Goal: Information Seeking & Learning: Learn about a topic

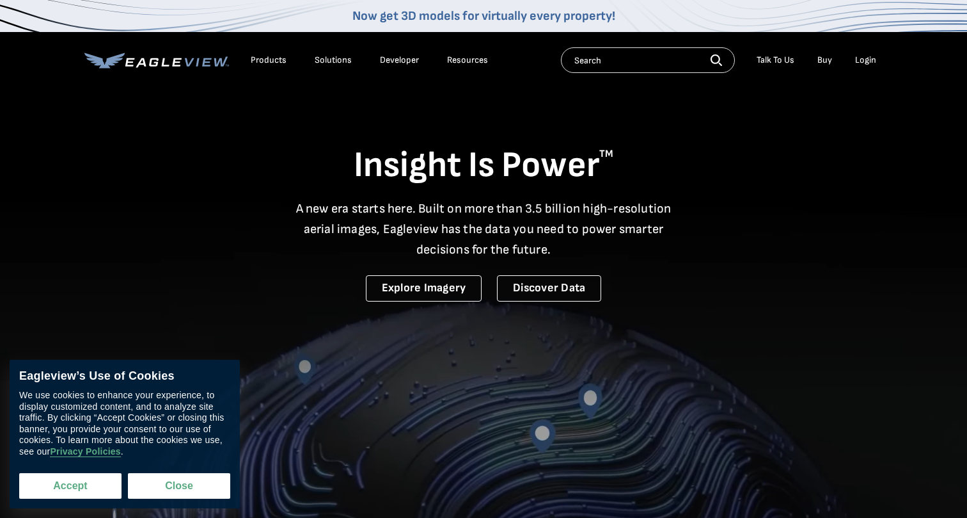
click at [83, 488] on button "Accept" at bounding box center [70, 486] width 102 height 26
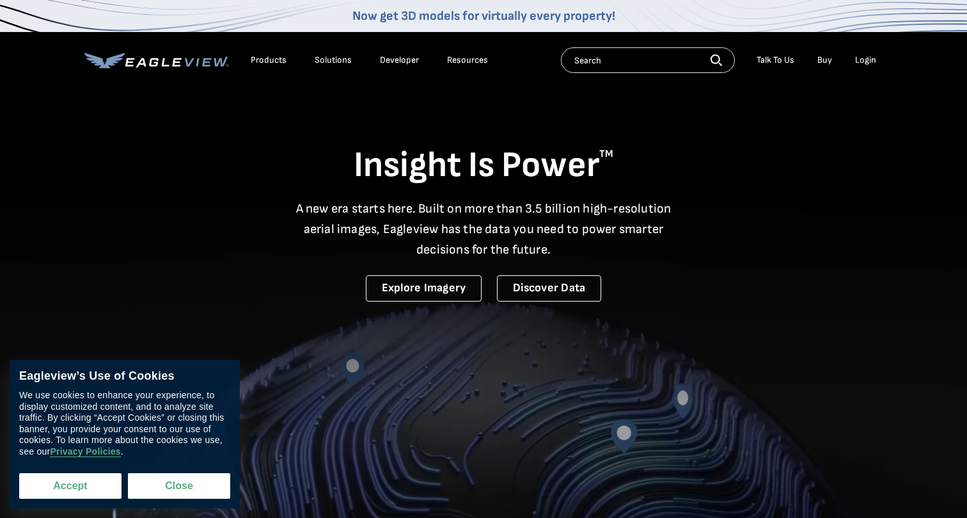
checkbox input "true"
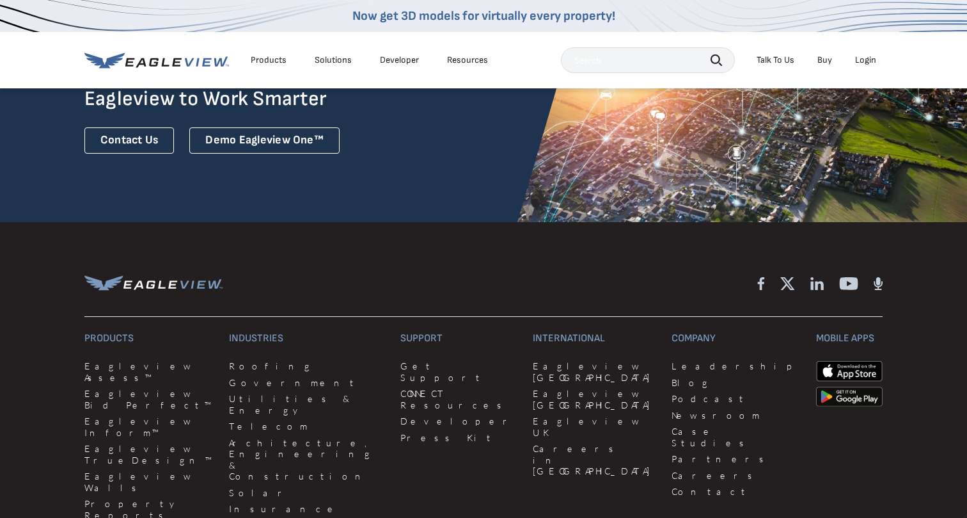
scroll to position [3412, 0]
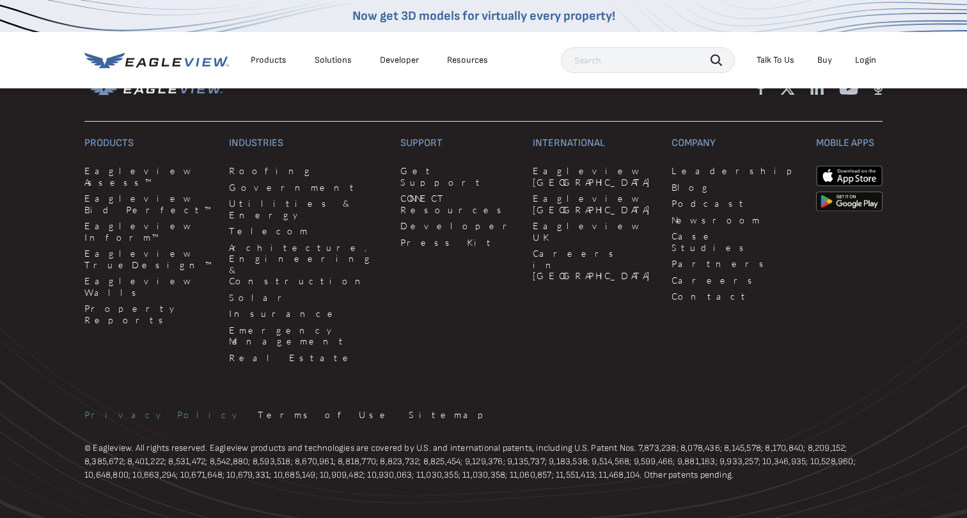
click at [109, 409] on link "Privacy Policy" at bounding box center [163, 415] width 158 height 12
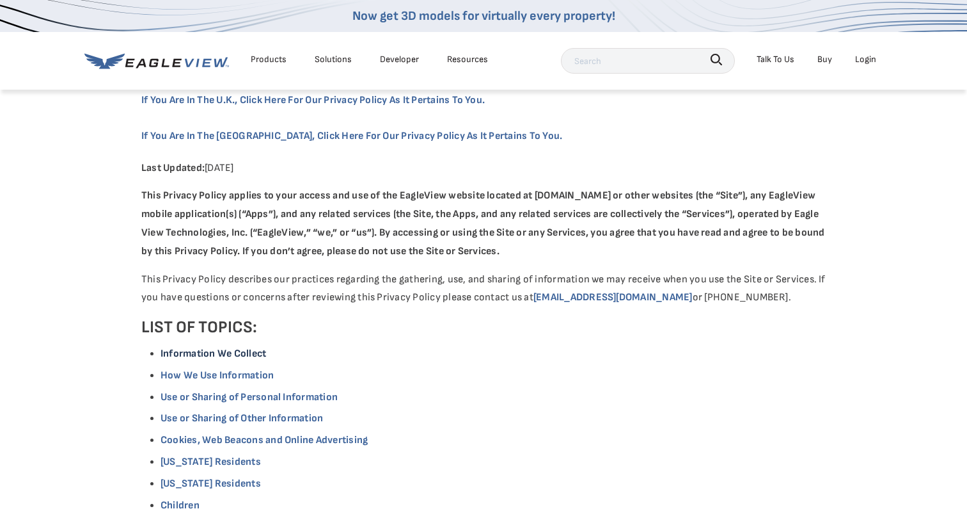
click at [189, 355] on link "Information We Collect" at bounding box center [214, 353] width 106 height 12
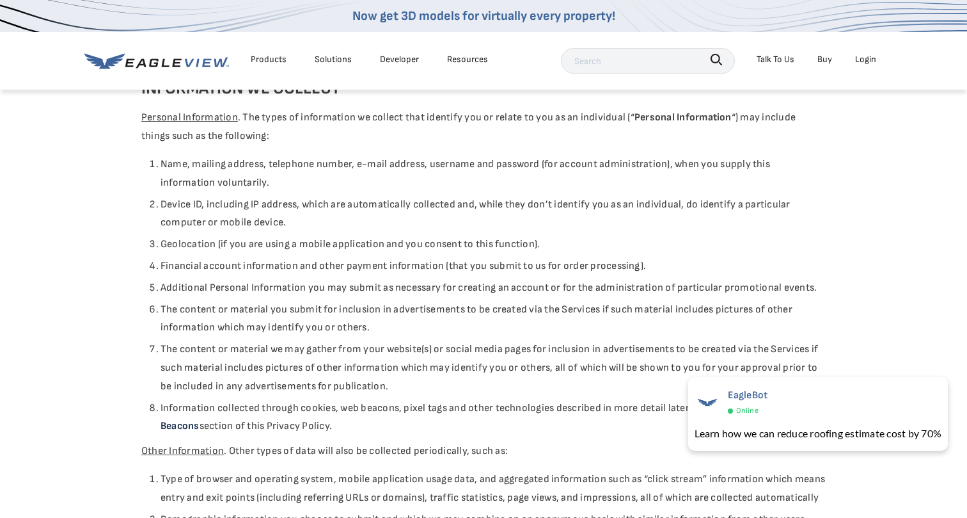
click at [183, 425] on link "Cookies and Web Beacons" at bounding box center [478, 417] width 635 height 31
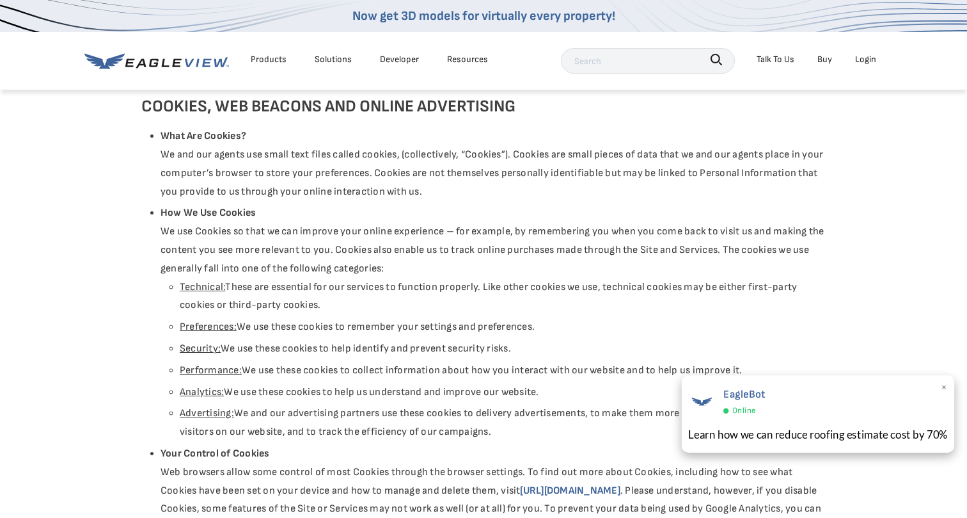
click at [937, 386] on div "EagleBot Online" at bounding box center [819, 401] width 260 height 33
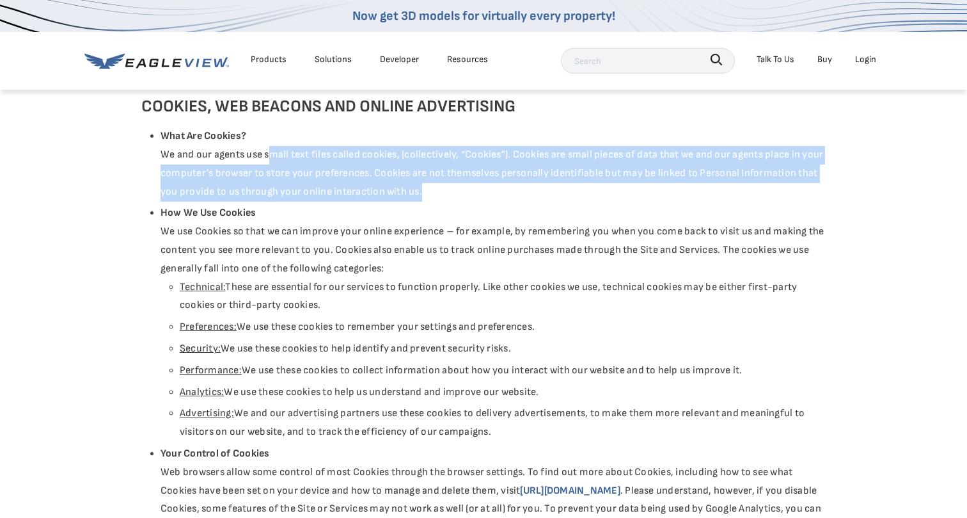
drag, startPoint x: 370, startPoint y: 159, endPoint x: 270, endPoint y: 127, distance: 104.8
click at [270, 127] on ul "What Are Cookies? We and our agents use small text files called cookies, (colle…" at bounding box center [493, 407] width 665 height 560
click at [269, 145] on li "What Are Cookies? We and our agents use small text files called cookies, (colle…" at bounding box center [493, 164] width 665 height 74
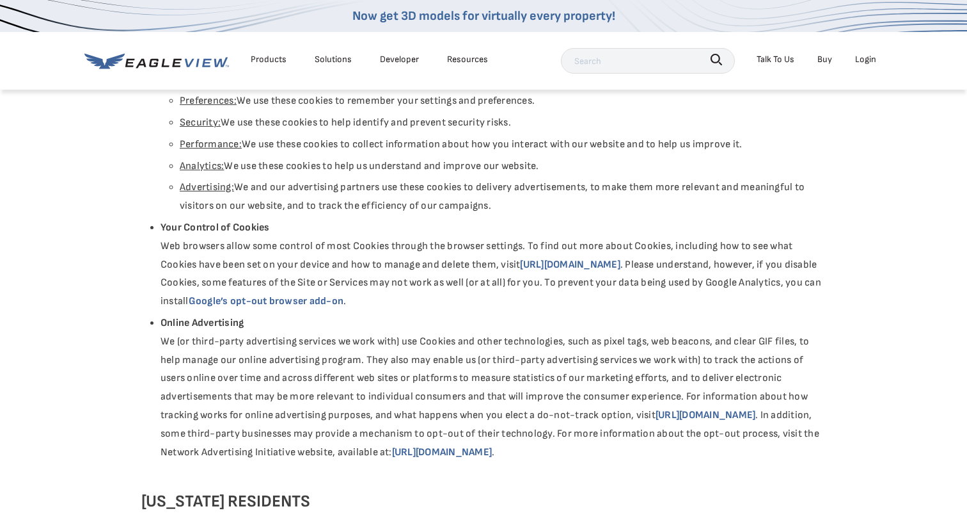
scroll to position [1956, 0]
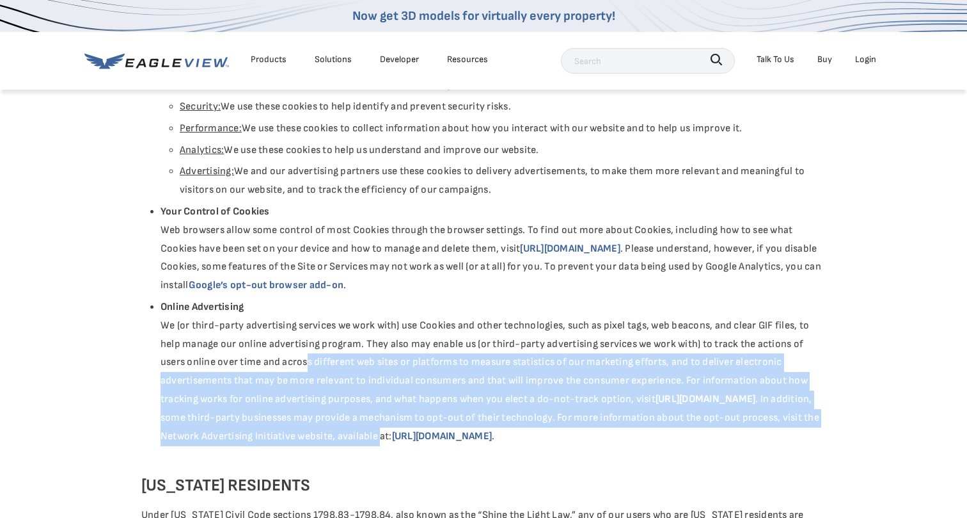
drag, startPoint x: 435, startPoint y: 413, endPoint x: 307, endPoint y: 346, distance: 144.5
click at [307, 346] on li "Online Advertising We (or third-party advertising services we work with) use Co…" at bounding box center [493, 371] width 665 height 147
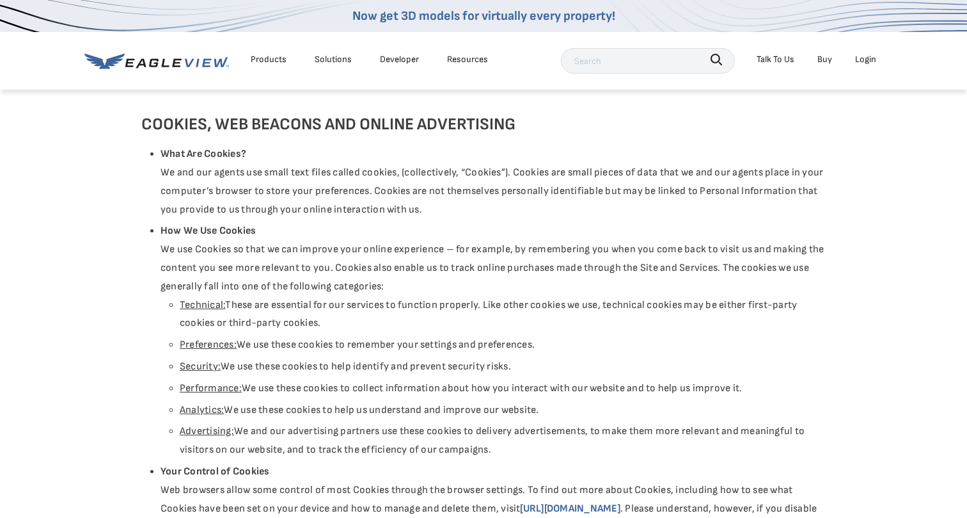
scroll to position [1696, 0]
drag, startPoint x: 495, startPoint y: 418, endPoint x: 322, endPoint y: 406, distance: 172.6
click at [322, 423] on li "Advertising: We and our advertising partners use these cookies to delivery adve…" at bounding box center [503, 441] width 646 height 37
drag, startPoint x: 617, startPoint y: 437, endPoint x: 165, endPoint y: 401, distance: 453.9
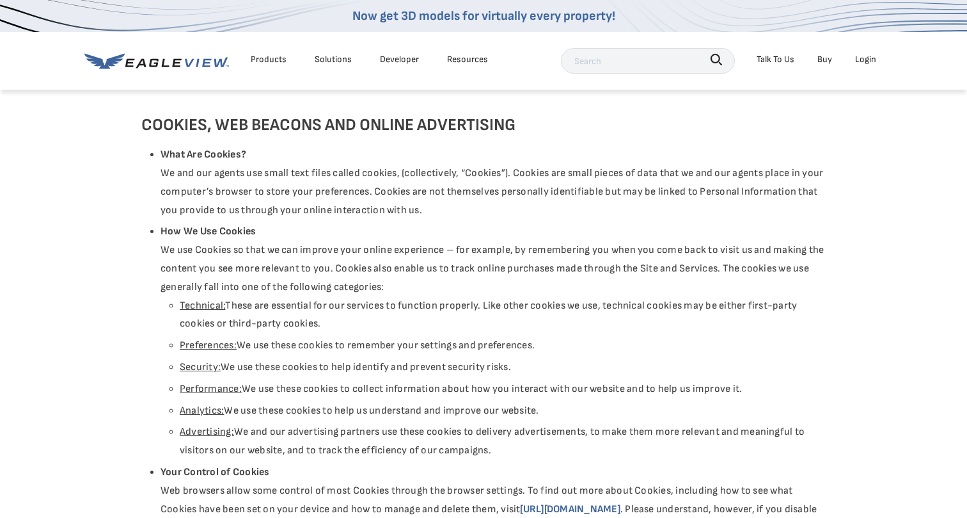
click at [165, 401] on li "How We Use Cookies We use Cookies so that we can improve your online experience…" at bounding box center [493, 341] width 665 height 237
click at [367, 423] on li "Advertising: We and our advertising partners use these cookies to delivery adve…" at bounding box center [503, 441] width 646 height 37
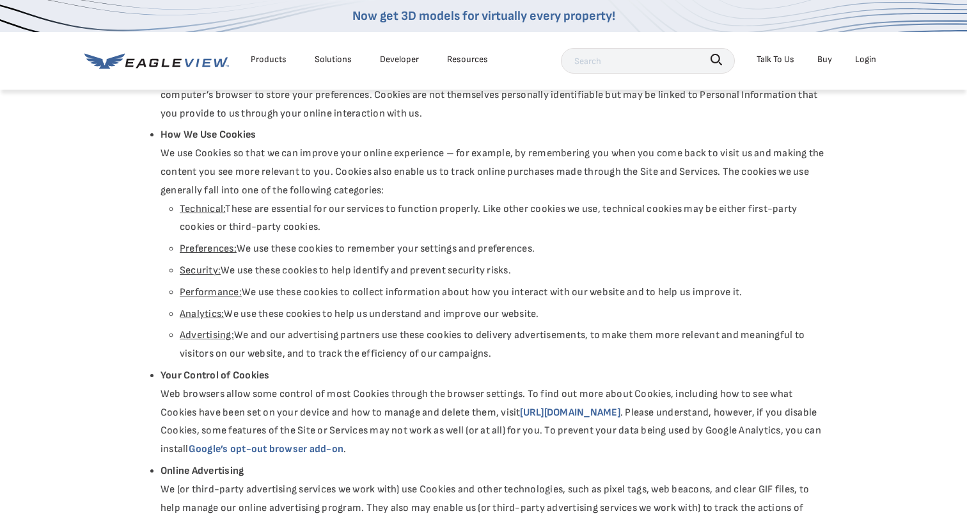
scroll to position [1823, 0]
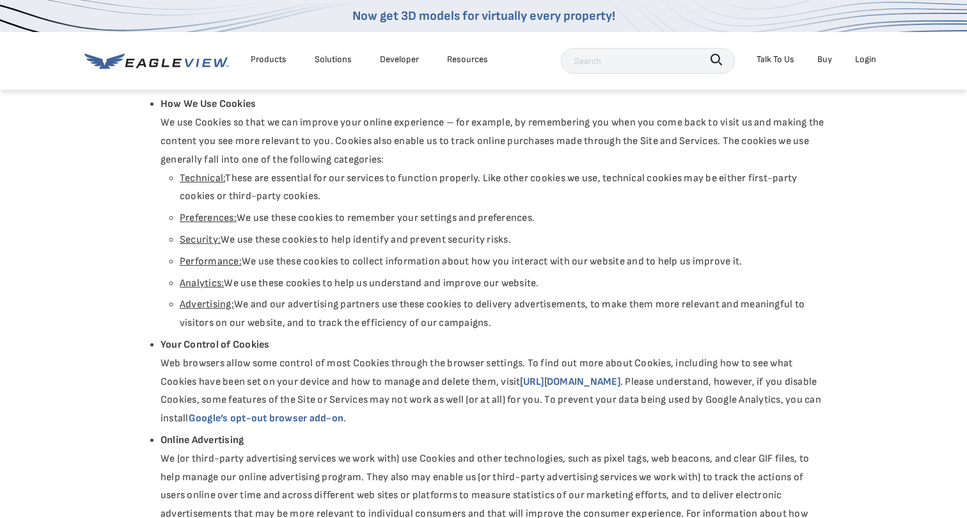
drag, startPoint x: 530, startPoint y: 309, endPoint x: 166, endPoint y: 280, distance: 364.6
click at [166, 280] on li "How We Use Cookies We use Cookies so that we can improve your online experience…" at bounding box center [493, 213] width 665 height 237
copy li "Advertising: We and our advertising partners use these cookies to delivery adve…"
click at [279, 296] on li "Advertising: We and our advertising partners use these cookies to delivery adve…" at bounding box center [503, 314] width 646 height 37
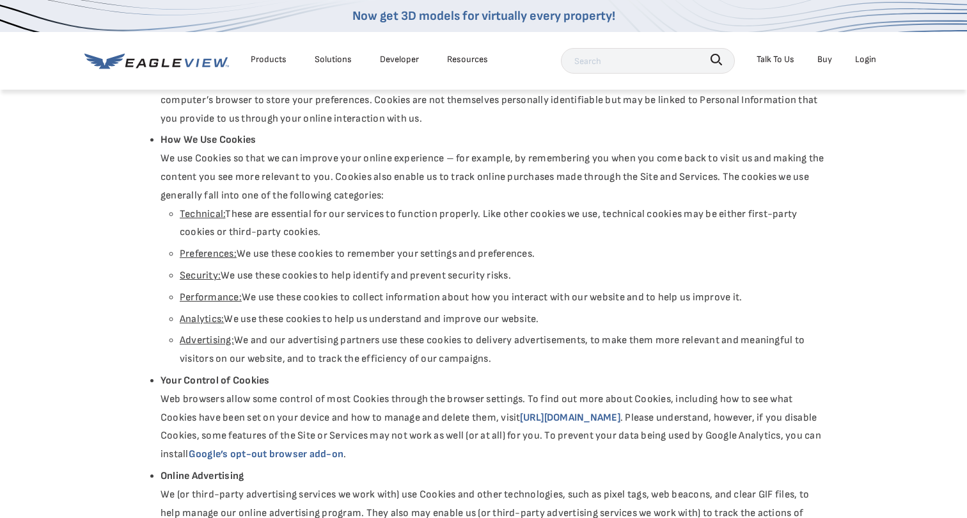
scroll to position [1776, 0]
